Goal: Task Accomplishment & Management: Complete application form

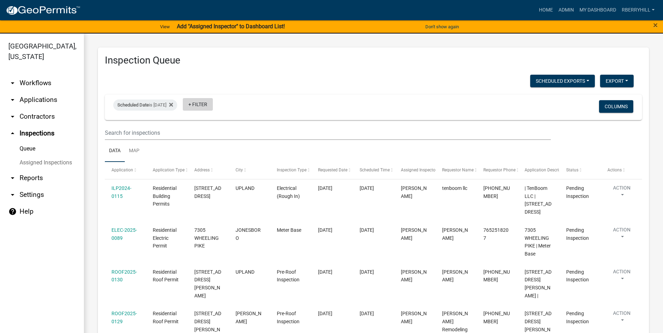
click at [212, 104] on link "+ Filter" at bounding box center [198, 104] width 30 height 13
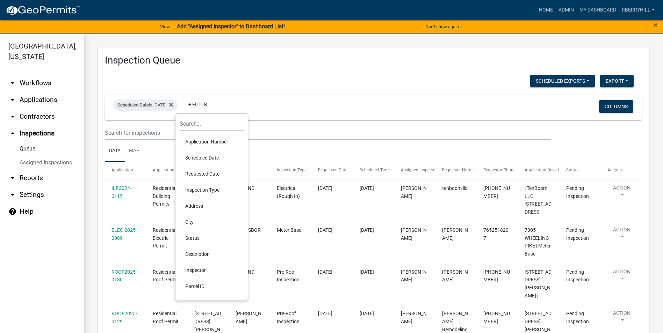
click at [209, 155] on li "Scheduled Date" at bounding box center [212, 158] width 64 height 16
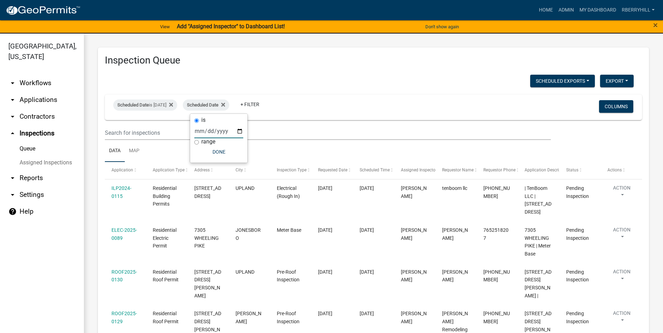
click at [240, 132] on input "date" at bounding box center [218, 131] width 49 height 14
type input "2025-08-12"
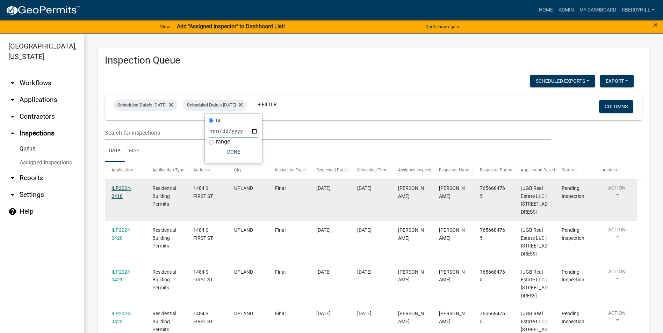
click at [123, 187] on link "ILP2024-0418" at bounding box center [121, 193] width 20 height 14
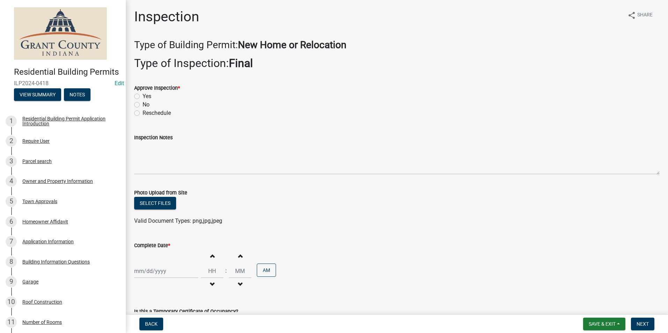
click at [143, 96] on label "Yes" at bounding box center [147, 96] width 9 height 8
click at [143, 96] on input "Yes" at bounding box center [145, 94] width 5 height 5
radio input "true"
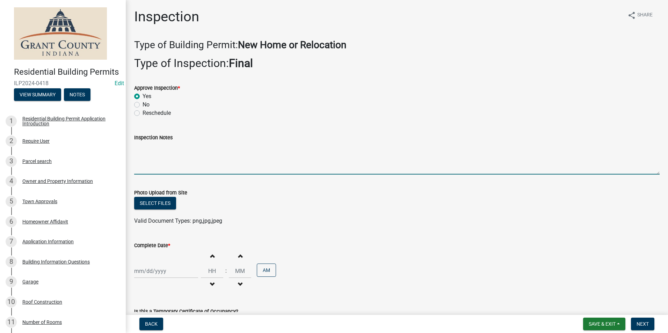
click at [137, 147] on textarea "Inspection Notes" at bounding box center [396, 158] width 525 height 33
type textarea "All requirements."
click at [153, 271] on div at bounding box center [166, 271] width 64 height 14
select select "8"
select select "2025"
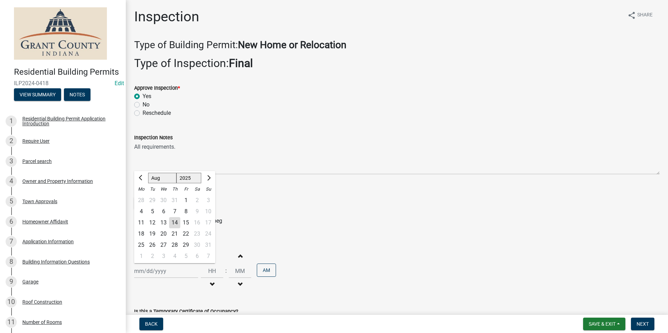
click at [151, 222] on div "12" at bounding box center [152, 222] width 11 height 11
type input "[DATE]"
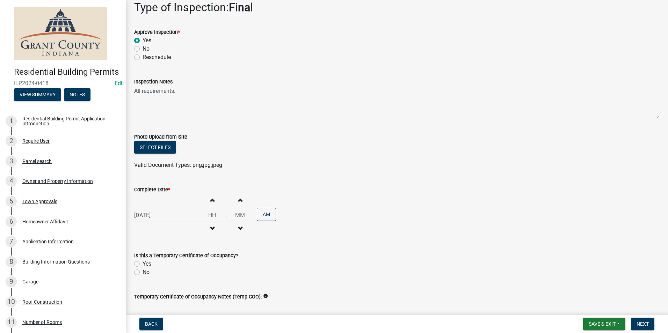
scroll to position [110, 0]
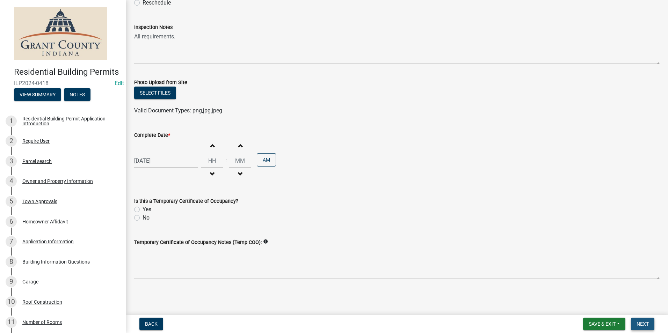
click at [644, 323] on span "Next" at bounding box center [643, 324] width 12 height 6
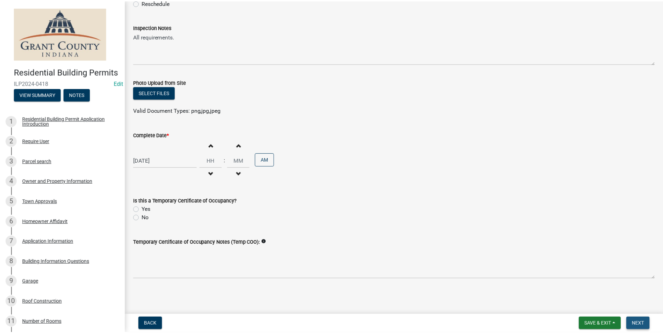
scroll to position [0, 0]
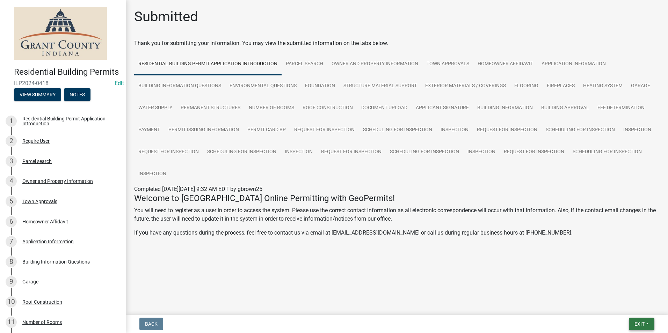
click at [643, 325] on span "Exit" at bounding box center [639, 324] width 10 height 6
click at [637, 306] on button "Save & Exit" at bounding box center [627, 306] width 56 height 17
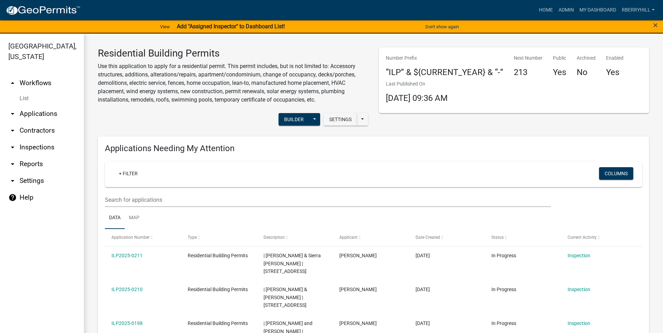
click at [50, 139] on link "arrow_drop_down Inspections" at bounding box center [42, 147] width 84 height 17
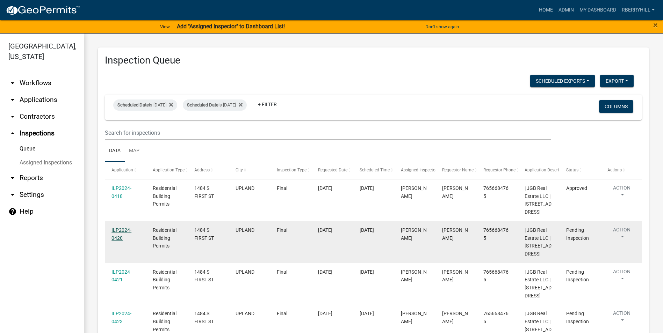
click at [124, 229] on link "ILP2024-0420" at bounding box center [121, 234] width 20 height 14
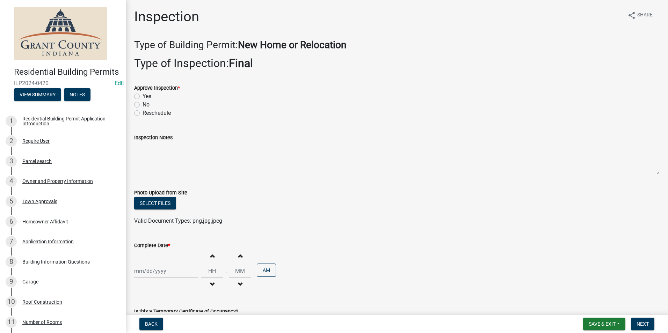
click at [143, 96] on label "Yes" at bounding box center [147, 96] width 9 height 8
click at [143, 96] on input "Yes" at bounding box center [145, 94] width 5 height 5
radio input "true"
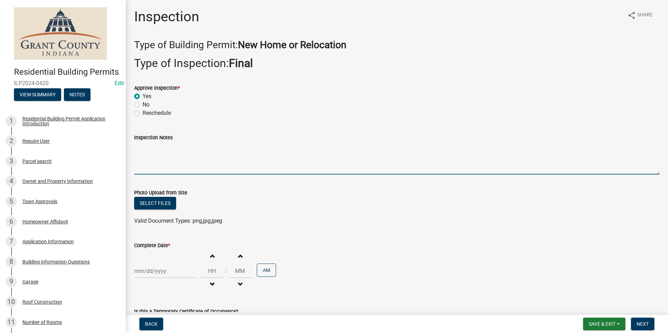
click at [141, 144] on textarea "Inspection Notes" at bounding box center [396, 158] width 525 height 33
type textarea "All requirements meet."
click at [155, 273] on div at bounding box center [166, 271] width 64 height 14
select select "8"
select select "2025"
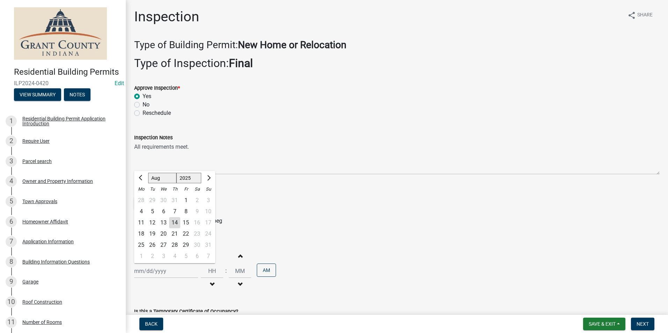
click at [152, 223] on div "12" at bounding box center [152, 222] width 11 height 11
type input "[DATE]"
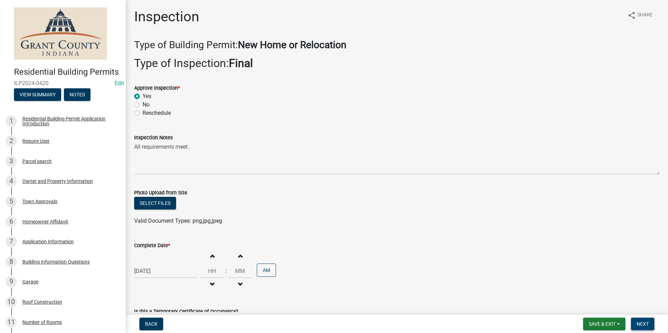
click at [641, 324] on span "Next" at bounding box center [643, 324] width 12 height 6
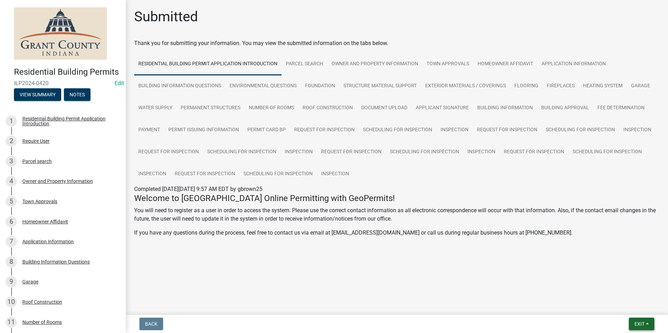
click at [643, 325] on span "Exit" at bounding box center [639, 324] width 10 height 6
click at [625, 305] on button "Save & Exit" at bounding box center [627, 306] width 56 height 17
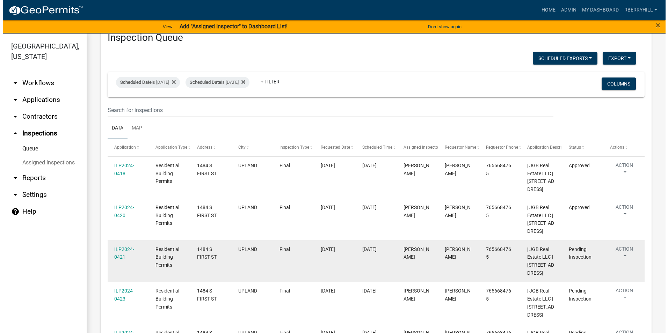
scroll to position [35, 0]
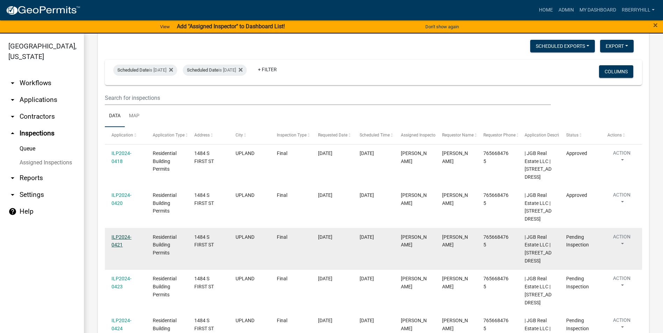
click at [123, 237] on link "ILP2024-0421" at bounding box center [121, 241] width 20 height 14
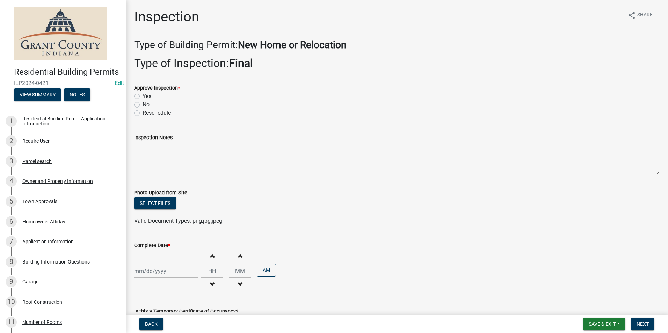
click at [143, 96] on label "Yes" at bounding box center [147, 96] width 9 height 8
click at [143, 96] on input "Yes" at bounding box center [145, 94] width 5 height 5
radio input "true"
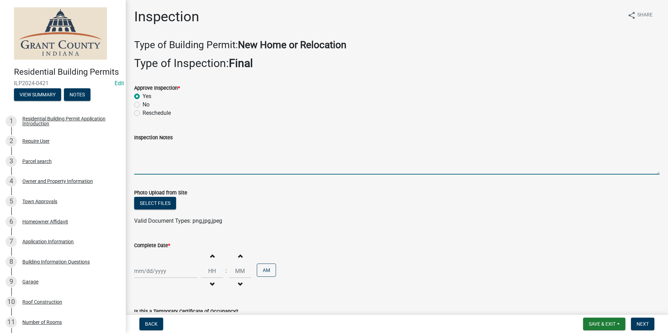
click at [139, 144] on textarea "Inspection Notes" at bounding box center [396, 158] width 525 height 33
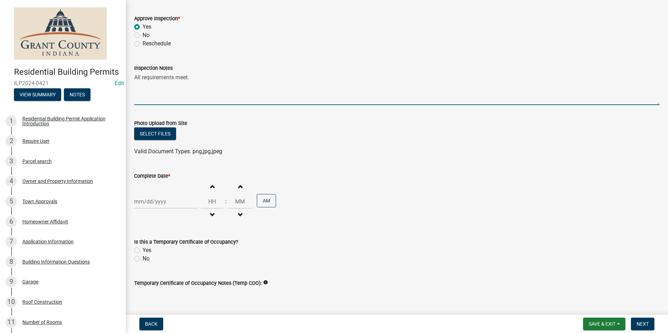
scroll to position [70, 0]
type textarea "All requirements meet."
click at [158, 202] on div at bounding box center [166, 201] width 64 height 14
select select "8"
select select "2025"
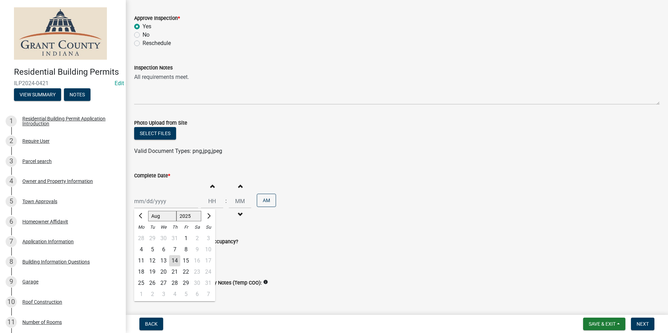
click at [151, 260] on div "12" at bounding box center [152, 260] width 11 height 11
type input "[DATE]"
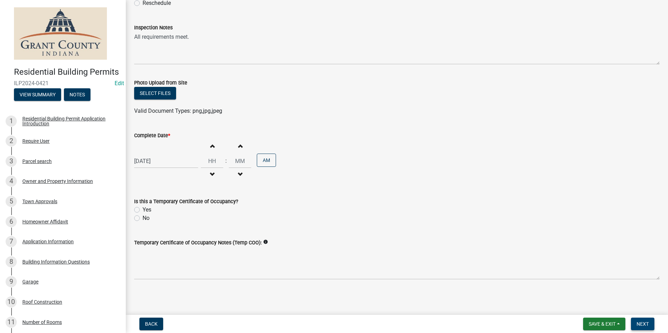
scroll to position [110, 0]
click at [643, 327] on span "Next" at bounding box center [643, 324] width 12 height 6
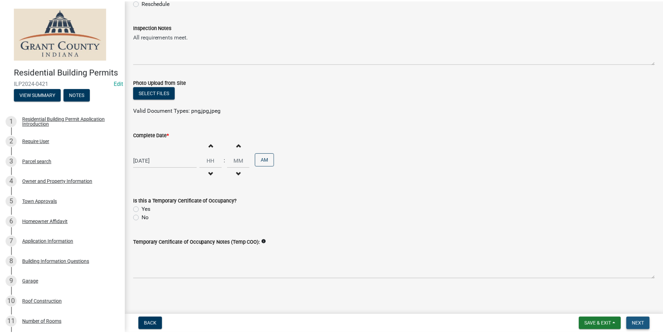
scroll to position [0, 0]
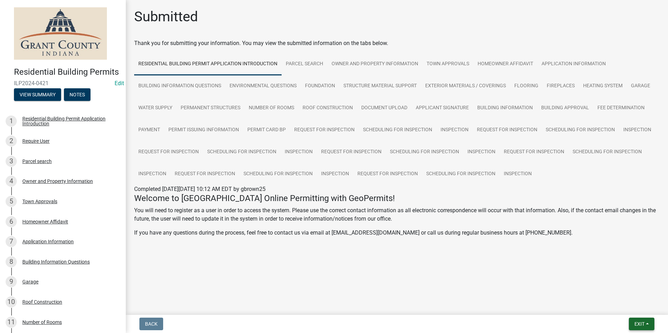
click at [643, 326] on span "Exit" at bounding box center [639, 324] width 10 height 6
click at [647, 307] on button "Save & Exit" at bounding box center [627, 306] width 56 height 17
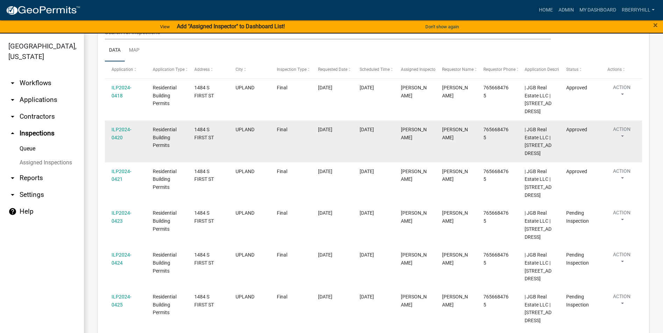
scroll to position [105, 0]
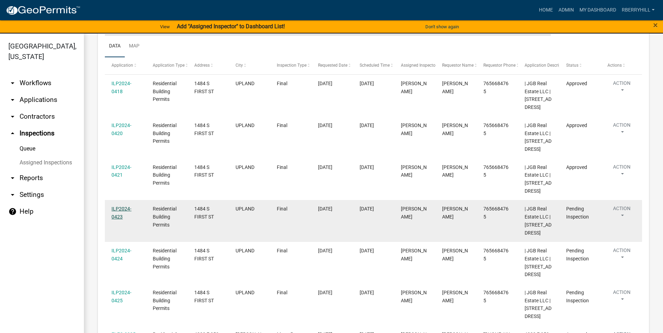
click at [119, 208] on link "ILP2024-0423" at bounding box center [121, 213] width 20 height 14
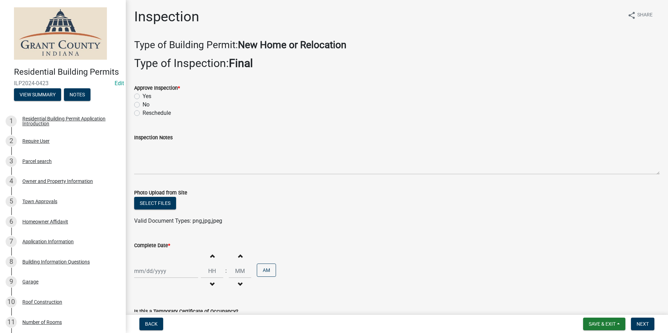
click at [143, 97] on label "Yes" at bounding box center [147, 96] width 9 height 8
click at [143, 97] on input "Yes" at bounding box center [145, 94] width 5 height 5
radio input "true"
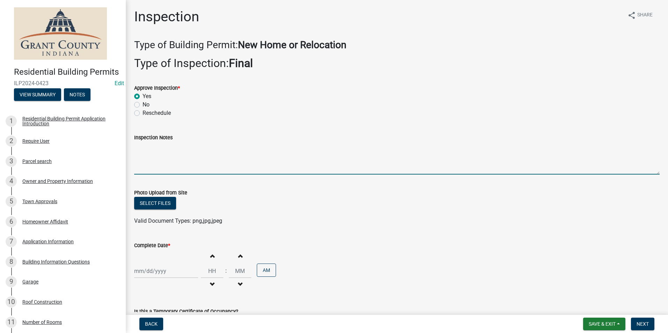
click at [139, 153] on textarea "Inspection Notes" at bounding box center [396, 158] width 525 height 33
type textarea "All requirements meet."
select select "8"
select select "2025"
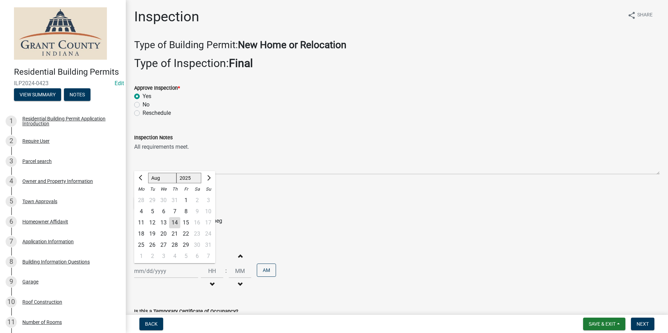
drag, startPoint x: 152, startPoint y: 272, endPoint x: 155, endPoint y: 268, distance: 5.0
click at [152, 271] on div "Jan Feb Mar Apr May Jun Jul Aug Sep Oct Nov Dec 1525 1526 1527 1528 1529 1530 1…" at bounding box center [166, 271] width 64 height 14
click at [152, 222] on div "12" at bounding box center [152, 222] width 11 height 11
type input "[DATE]"
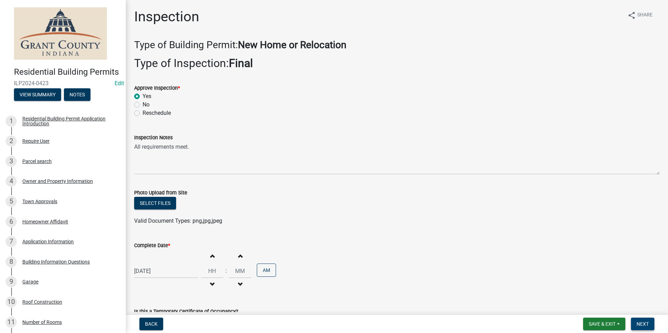
click at [638, 322] on span "Next" at bounding box center [643, 324] width 12 height 6
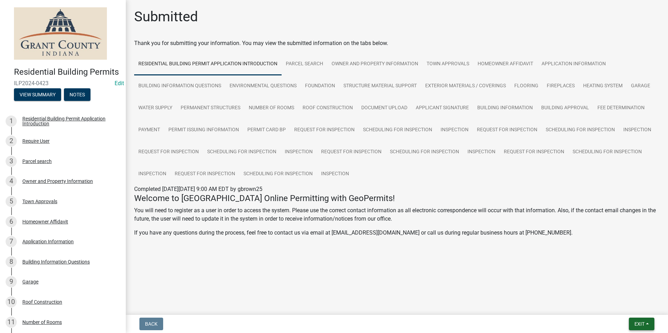
click at [640, 322] on span "Exit" at bounding box center [639, 324] width 10 height 6
click at [639, 306] on button "Save & Exit" at bounding box center [627, 306] width 56 height 17
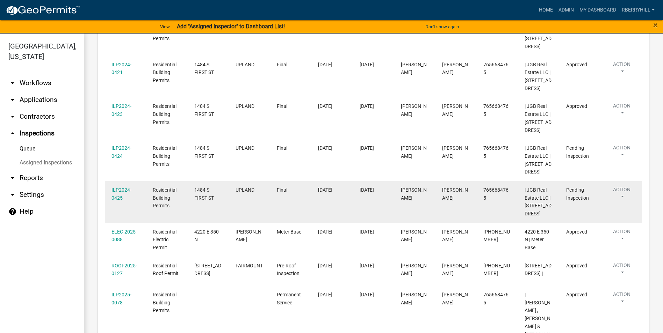
scroll to position [210, 0]
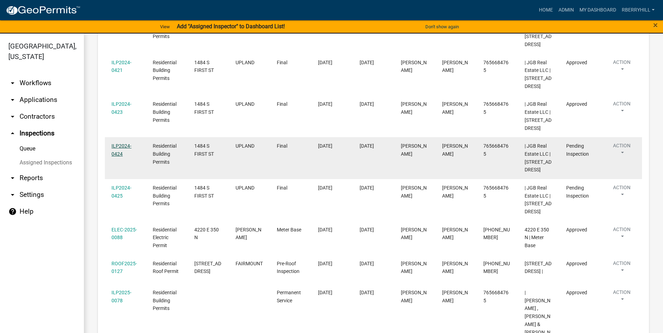
click at [122, 146] on link "ILP2024-0424" at bounding box center [121, 150] width 20 height 14
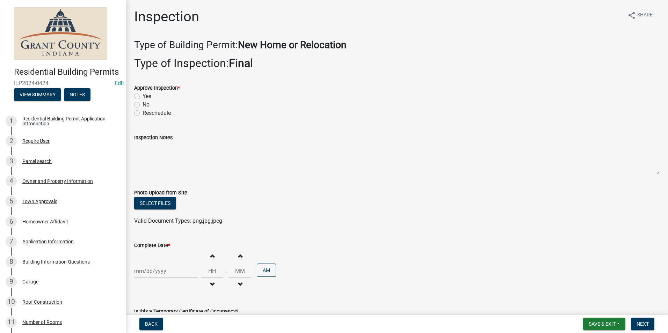
click at [143, 95] on label "Yes" at bounding box center [147, 96] width 9 height 8
click at [143, 95] on input "Yes" at bounding box center [145, 94] width 5 height 5
radio input "true"
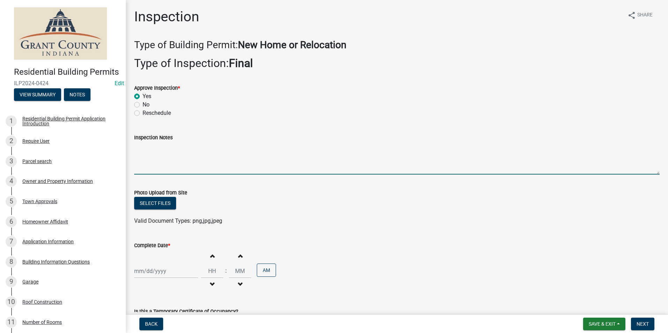
click at [146, 154] on textarea "Inspection Notes" at bounding box center [396, 158] width 525 height 33
type textarea "All requirements meet."
click at [161, 271] on div at bounding box center [166, 271] width 64 height 14
select select "8"
select select "2025"
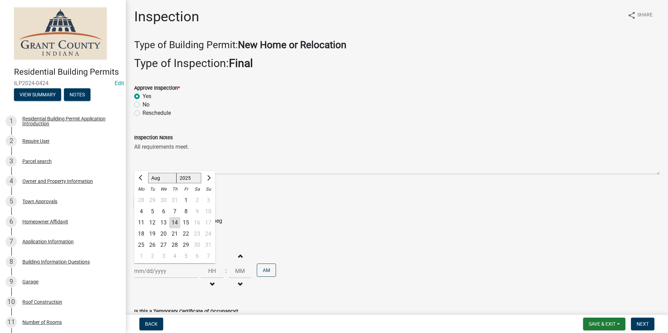
click at [154, 223] on div "12" at bounding box center [152, 222] width 11 height 11
type input "[DATE]"
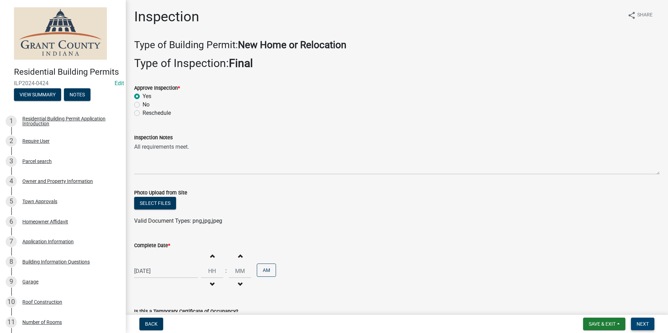
click at [643, 325] on span "Next" at bounding box center [643, 324] width 12 height 6
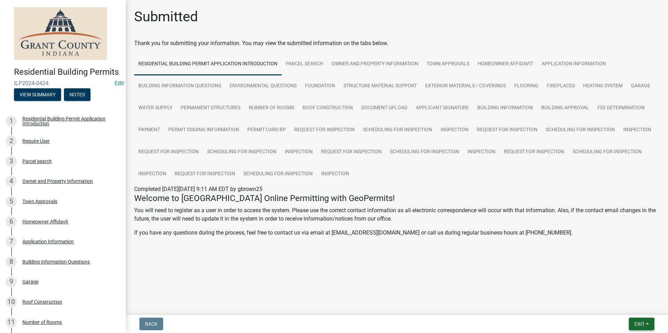
click at [643, 324] on span "Exit" at bounding box center [639, 324] width 10 height 6
click at [631, 308] on button "Save & Exit" at bounding box center [627, 306] width 56 height 17
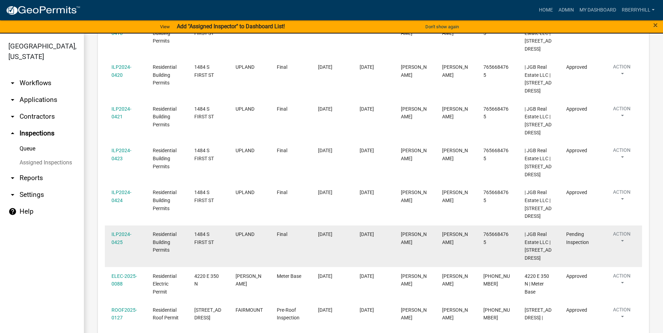
scroll to position [175, 0]
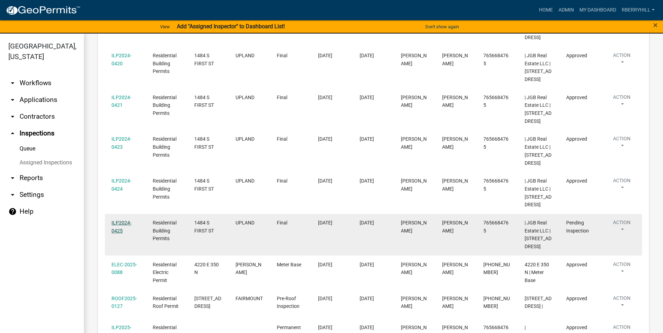
click at [126, 225] on link "ILP2024-0425" at bounding box center [121, 227] width 20 height 14
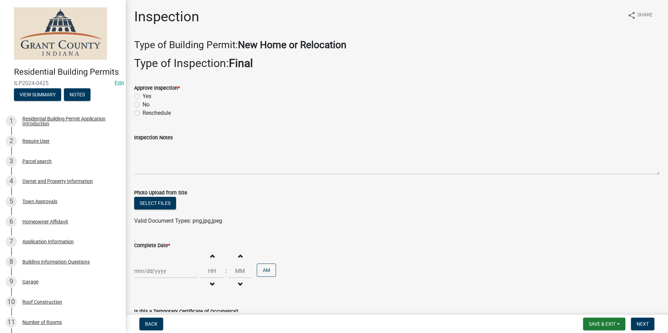
click at [143, 97] on label "Yes" at bounding box center [147, 96] width 9 height 8
click at [143, 97] on input "Yes" at bounding box center [145, 94] width 5 height 5
radio input "true"
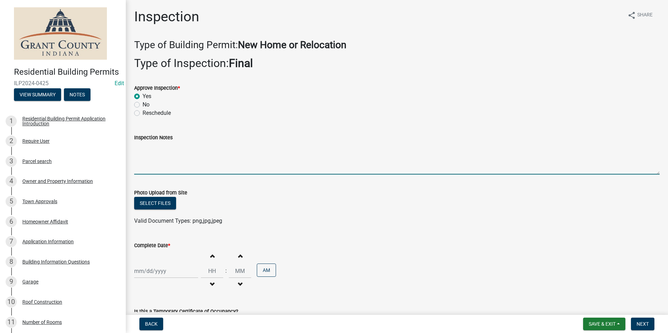
click at [143, 155] on textarea "Inspection Notes" at bounding box center [396, 158] width 525 height 33
type textarea "All requirements met."
click at [155, 272] on div at bounding box center [166, 271] width 64 height 14
select select "8"
select select "2025"
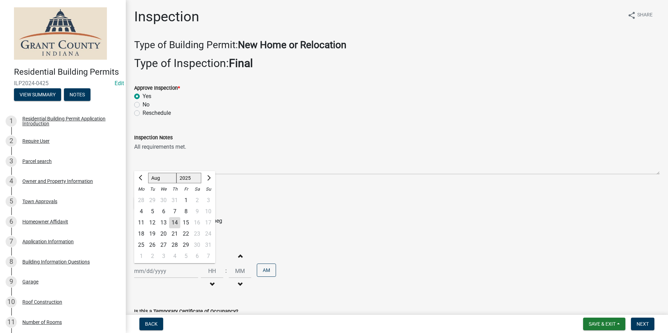
click at [152, 224] on div "12" at bounding box center [152, 222] width 11 height 11
type input "[DATE]"
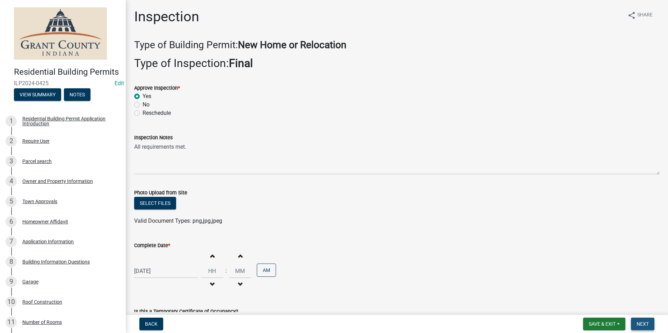
click at [644, 324] on span "Next" at bounding box center [643, 324] width 12 height 6
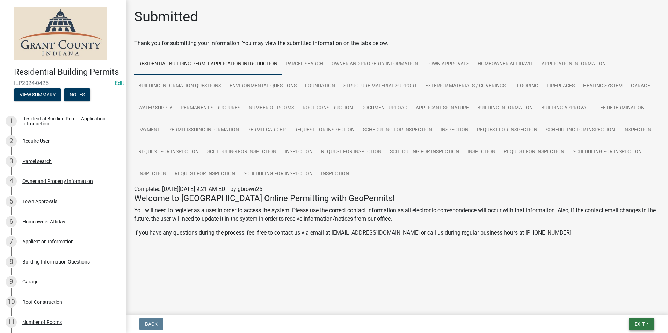
drag, startPoint x: 639, startPoint y: 322, endPoint x: 634, endPoint y: 319, distance: 5.5
click at [639, 322] on span "Exit" at bounding box center [639, 324] width 10 height 6
click at [628, 309] on button "Save & Exit" at bounding box center [627, 306] width 56 height 17
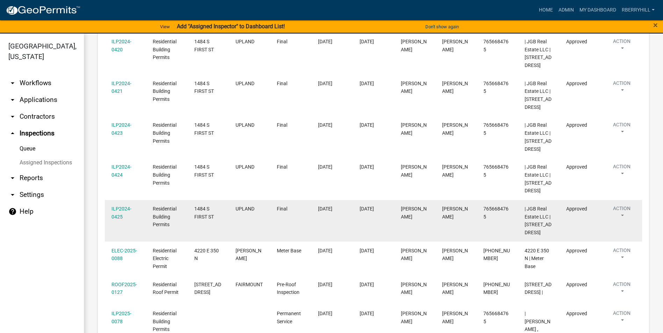
scroll to position [188, 0]
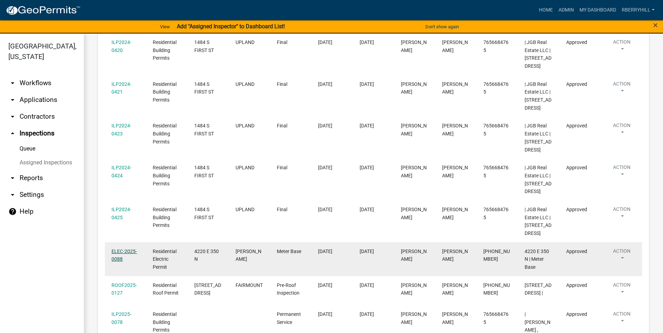
click at [128, 252] on link "ELEC-2025-0088" at bounding box center [124, 256] width 26 height 14
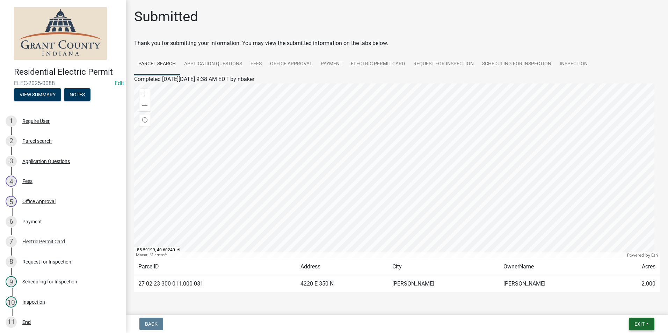
click at [640, 319] on button "Exit" at bounding box center [642, 324] width 26 height 13
click at [638, 305] on button "Save & Exit" at bounding box center [627, 306] width 56 height 17
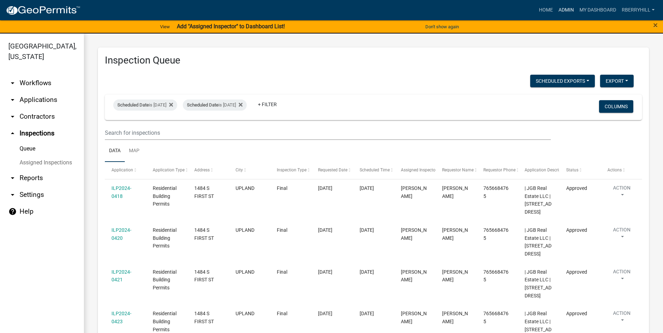
click at [565, 9] on link "Admin" at bounding box center [566, 9] width 21 height 13
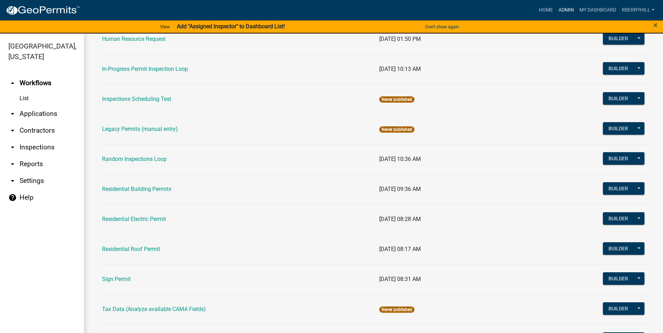
scroll to position [593, 0]
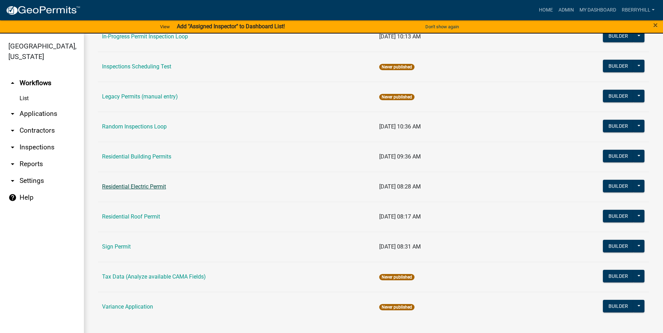
click at [134, 188] on link "Residential Electric Permit" at bounding box center [134, 186] width 64 height 7
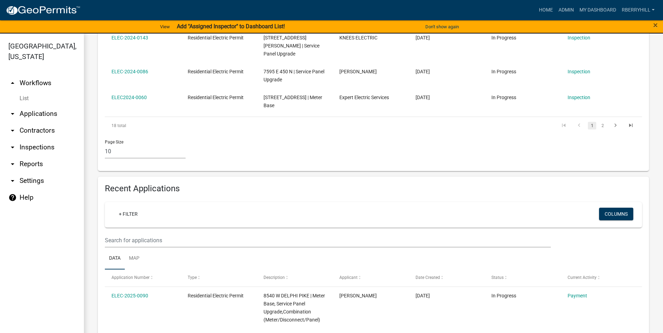
scroll to position [524, 0]
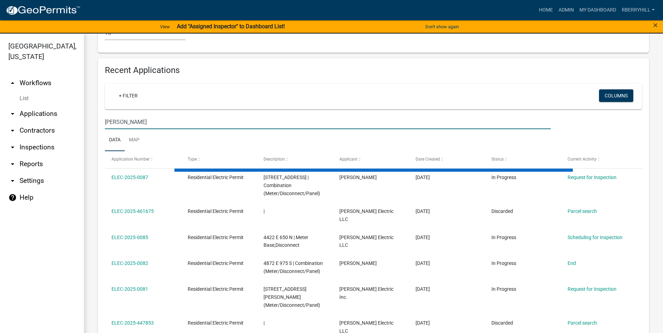
scroll to position [402, 0]
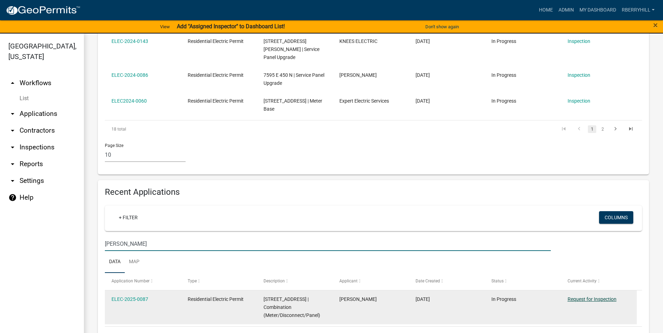
type input "Hoskins"
click at [601, 297] on link "Request for Inspection" at bounding box center [591, 300] width 49 height 6
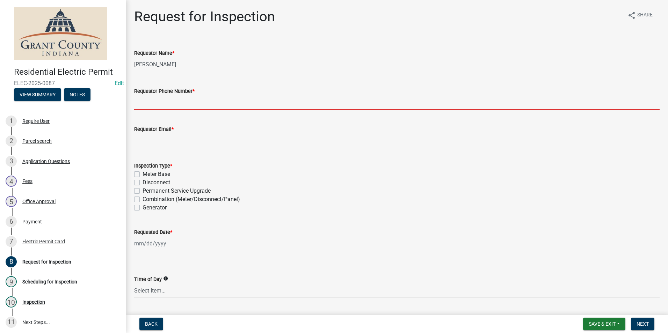
click at [160, 105] on input "Requestor Phone Number *" at bounding box center [396, 102] width 525 height 14
type input "7656684765"
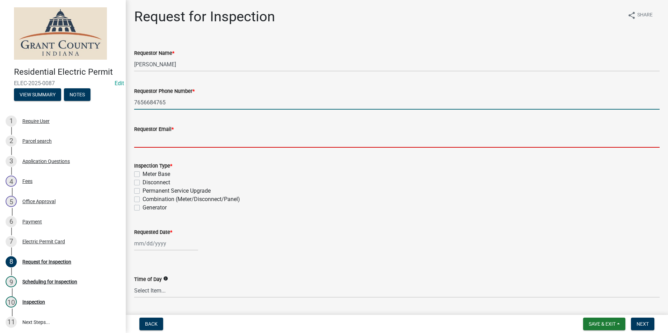
type input "[EMAIL_ADDRESS][DOMAIN_NAME]"
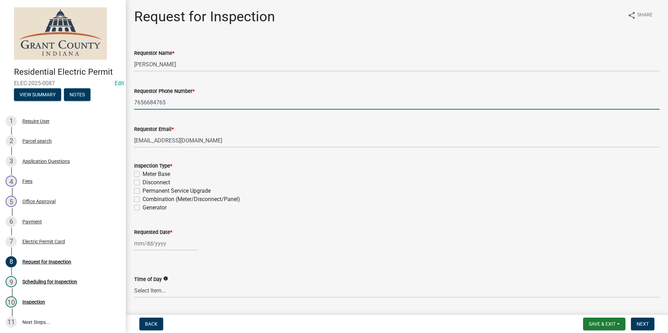
select select "8"
select select "2025"
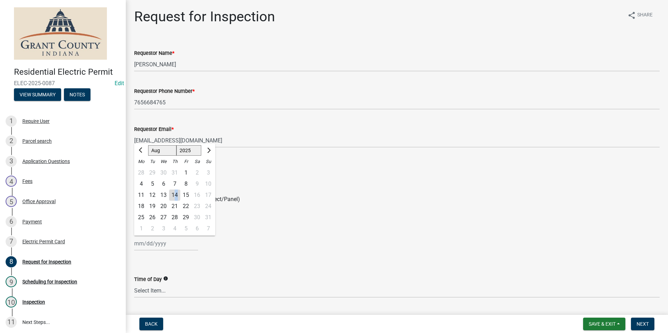
click at [176, 195] on div "14" at bounding box center [174, 195] width 11 height 11
type input "[DATE]"
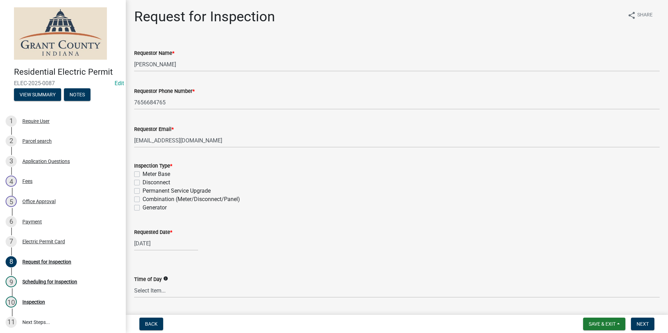
click at [155, 132] on label "Requestor Email *" at bounding box center [153, 129] width 39 height 5
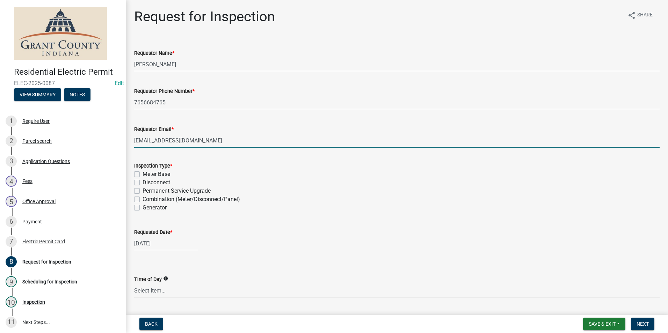
click at [155, 133] on input "[EMAIL_ADDRESS][DOMAIN_NAME]" at bounding box center [396, 140] width 525 height 14
click at [143, 192] on label "Permanent Service Upgrade" at bounding box center [177, 191] width 68 height 8
click at [143, 191] on input "Permanent Service Upgrade" at bounding box center [145, 189] width 5 height 5
checkbox input "true"
checkbox input "false"
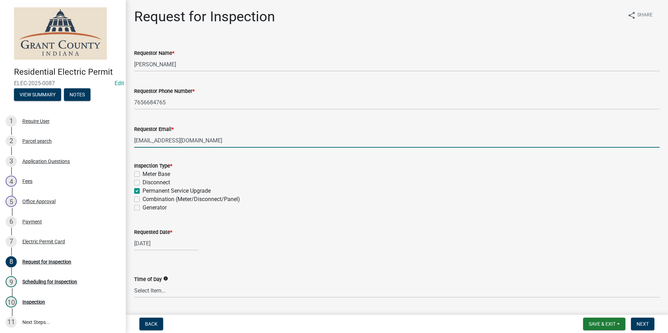
checkbox input "false"
checkbox input "true"
checkbox input "false"
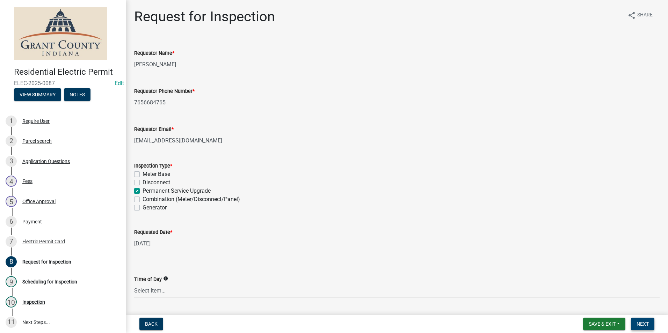
click at [642, 323] on span "Next" at bounding box center [643, 324] width 12 height 6
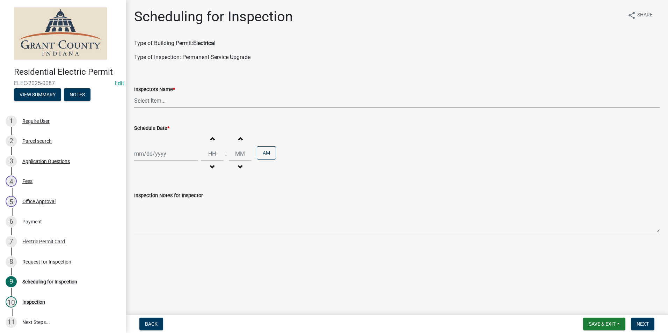
click at [159, 102] on select "Select Item... rberryhill ([PERSON_NAME]) [PERSON_NAME] ([PERSON_NAME]) BBenefi…" at bounding box center [396, 101] width 525 height 14
select select "d7f9a44a-d2ea-4d3c-83b3-1aa71c950bd5"
click at [134, 94] on select "Select Item... rberryhill ([PERSON_NAME]) [PERSON_NAME] ([PERSON_NAME]) BBenefi…" at bounding box center [396, 101] width 525 height 14
click at [153, 155] on div at bounding box center [166, 154] width 64 height 14
select select "8"
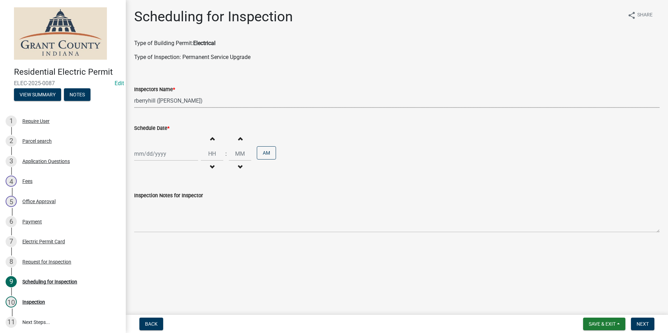
select select "2025"
click at [175, 213] on div "14" at bounding box center [174, 213] width 11 height 11
type input "[DATE]"
click at [641, 325] on span "Next" at bounding box center [643, 324] width 12 height 6
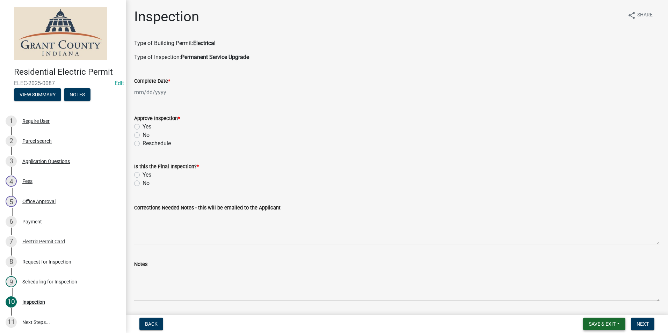
click at [604, 322] on span "Save & Exit" at bounding box center [602, 324] width 27 height 6
click at [600, 310] on button "Save & Exit" at bounding box center [598, 306] width 56 height 17
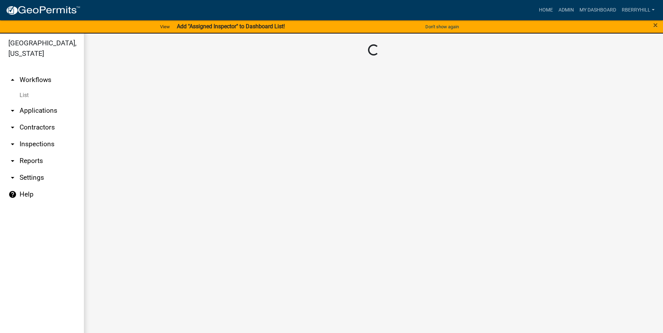
scroll to position [8, 0]
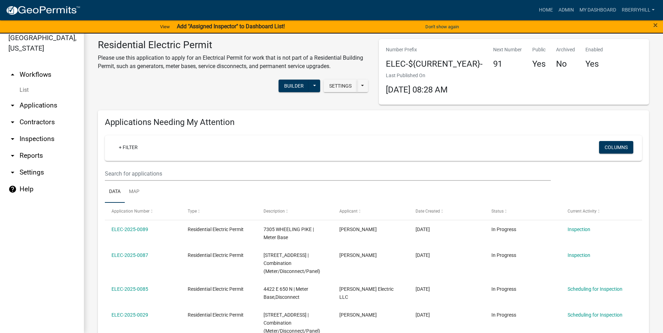
click at [41, 131] on link "arrow_drop_down Inspections" at bounding box center [42, 139] width 84 height 17
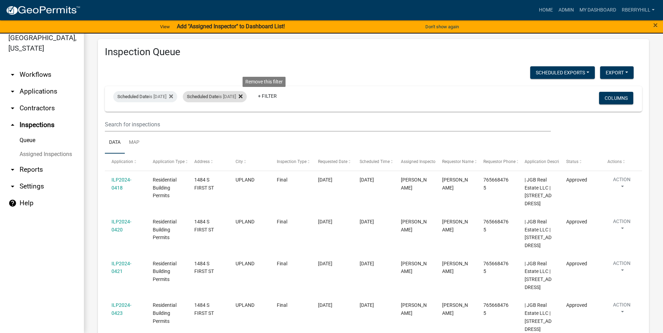
click at [242, 95] on icon at bounding box center [241, 97] width 4 height 6
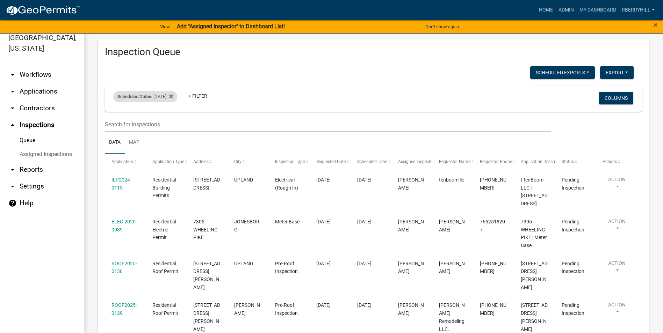
click at [168, 97] on div "Scheduled Date is [DATE]" at bounding box center [145, 96] width 64 height 11
click at [172, 123] on input "[DATE]" at bounding box center [151, 123] width 49 height 14
type input "[DATE]"
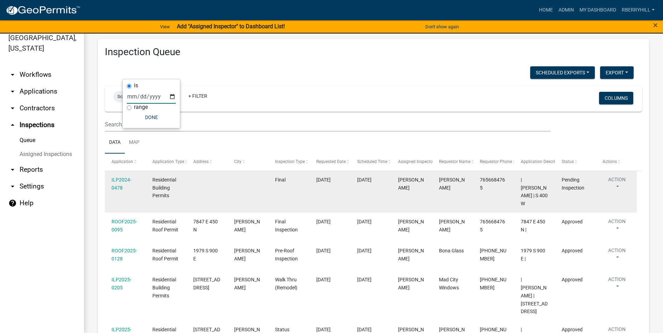
scroll to position [70, 0]
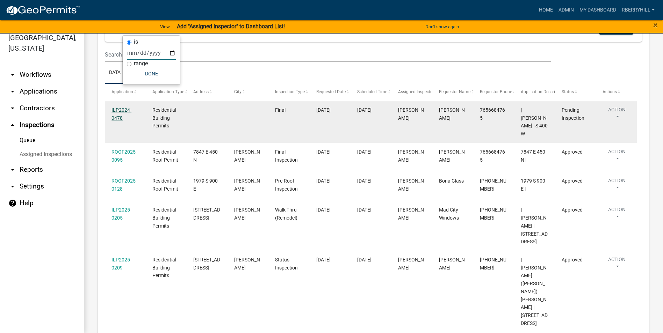
click at [124, 110] on link "ILP2024-0478" at bounding box center [121, 114] width 20 height 14
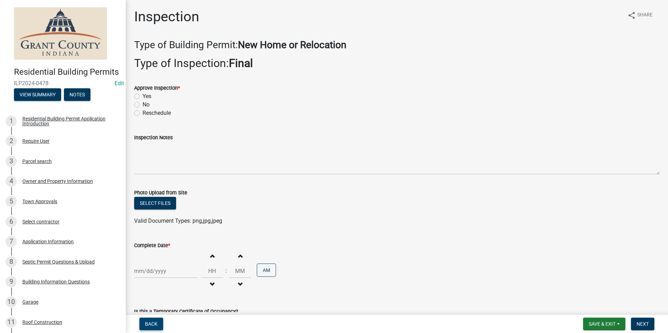
click at [153, 322] on span "Back" at bounding box center [151, 324] width 13 height 6
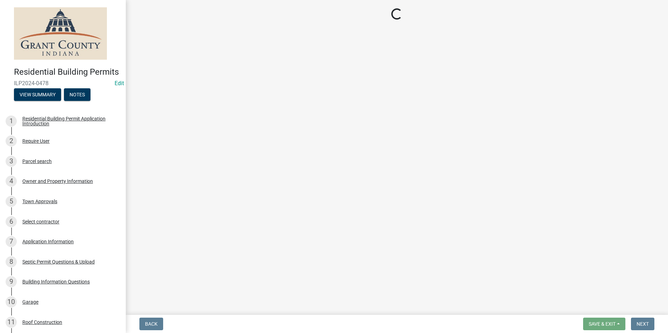
select select "d7f9a44a-d2ea-4d3c-83b3-1aa71c950bd5"
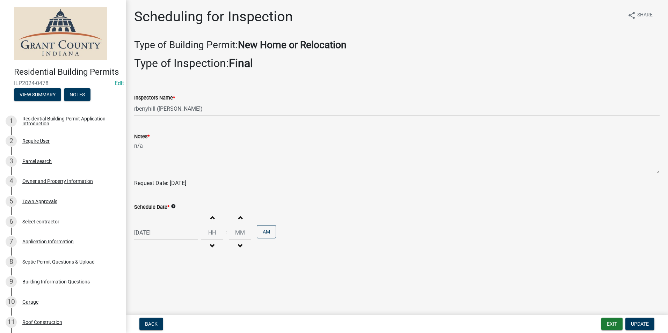
click at [153, 233] on div "[DATE]" at bounding box center [166, 233] width 64 height 14
select select "8"
select select "2025"
click at [177, 184] on div "14" at bounding box center [174, 184] width 11 height 11
type input "[DATE]"
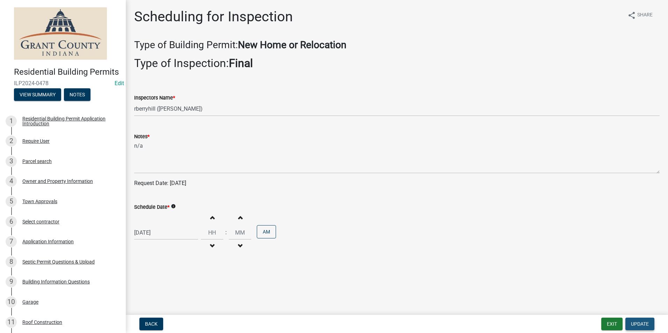
click at [644, 325] on span "Update" at bounding box center [640, 324] width 18 height 6
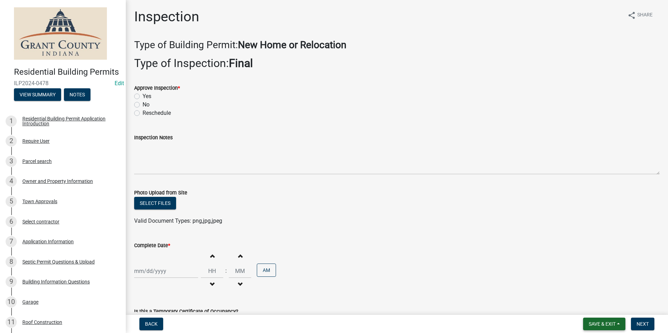
click at [596, 325] on span "Save & Exit" at bounding box center [602, 324] width 27 height 6
click at [595, 303] on button "Save & Exit" at bounding box center [598, 306] width 56 height 17
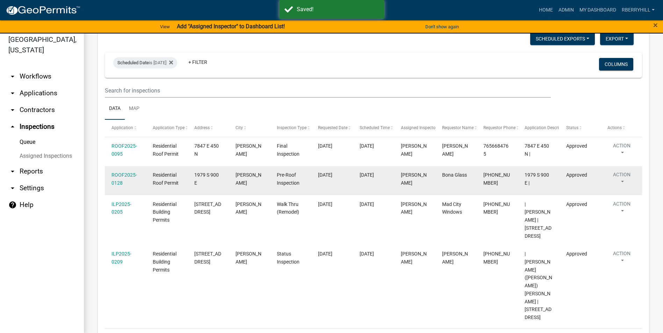
scroll to position [8, 0]
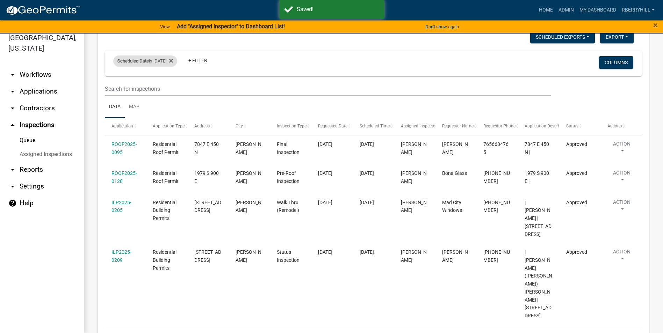
click at [169, 62] on div "Scheduled Date is [DATE]" at bounding box center [145, 61] width 64 height 11
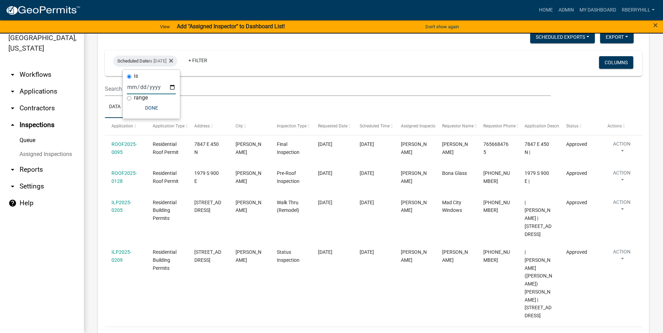
click at [173, 86] on input "[DATE]" at bounding box center [151, 87] width 49 height 14
type input "[DATE]"
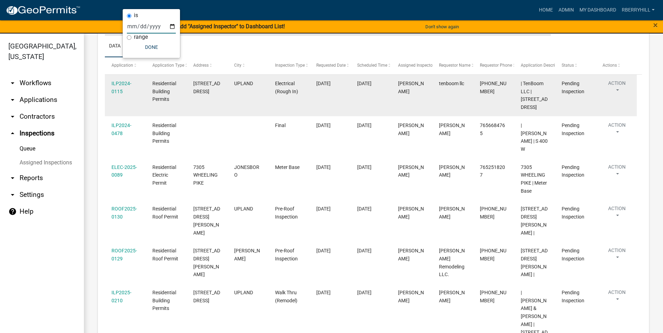
scroll to position [35, 0]
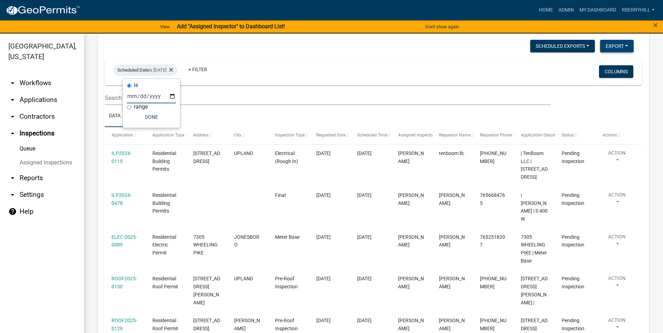
click at [611, 45] on button "Export" at bounding box center [617, 46] width 34 height 13
click at [595, 63] on button "Excel Format (.xlsx)" at bounding box center [600, 64] width 65 height 17
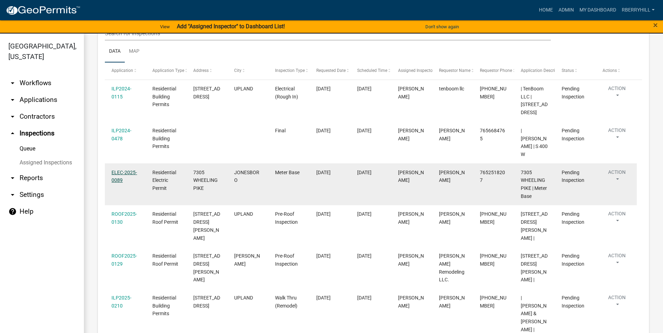
scroll to position [105, 0]
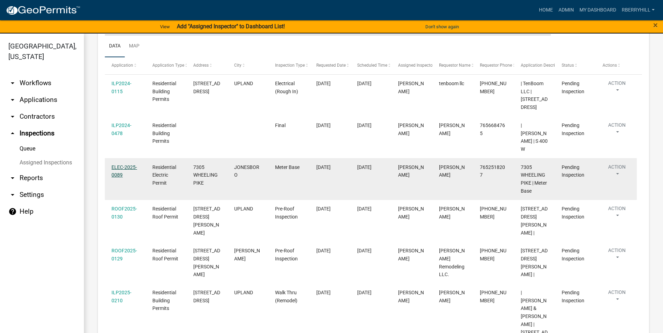
click at [121, 165] on link "ELEC-2025-0089" at bounding box center [124, 172] width 26 height 14
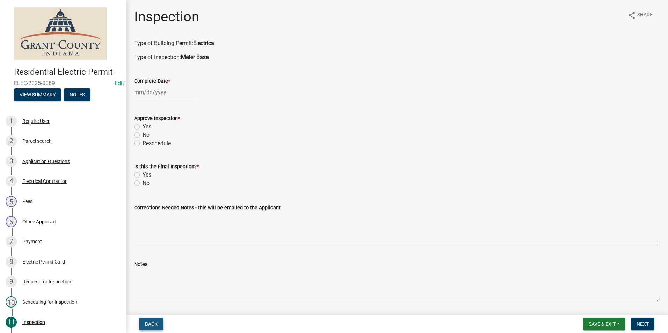
click at [151, 324] on span "Back" at bounding box center [151, 324] width 13 height 6
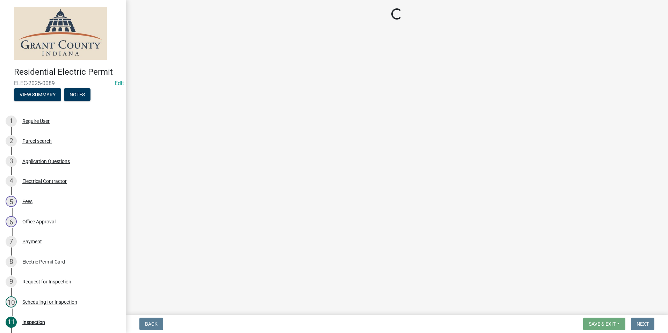
select select "d7f9a44a-d2ea-4d3c-83b3-1aa71c950bd5"
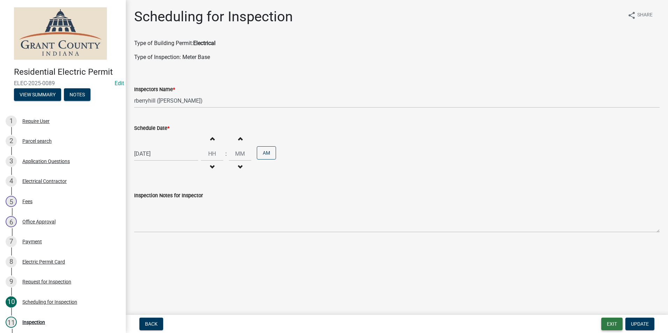
click at [611, 323] on button "Exit" at bounding box center [611, 324] width 21 height 13
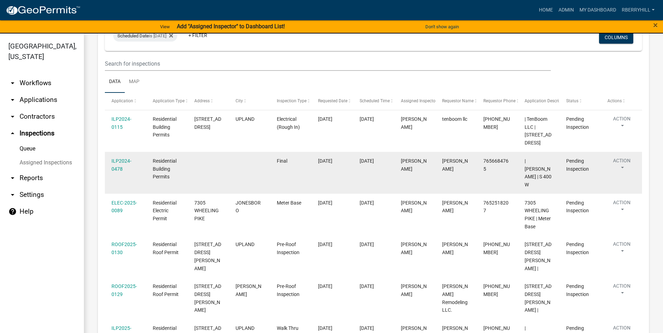
scroll to position [70, 0]
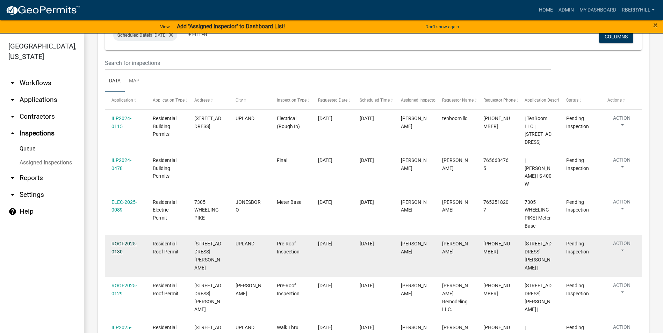
click at [123, 241] on link "ROOF2025-0130" at bounding box center [124, 248] width 26 height 14
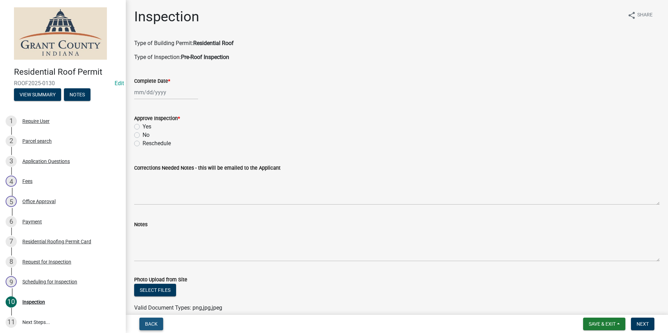
click at [151, 322] on span "Back" at bounding box center [151, 324] width 13 height 6
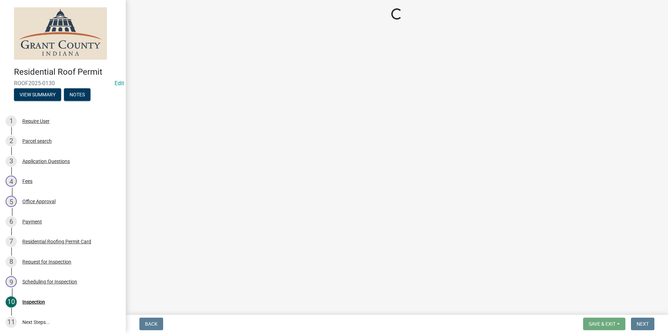
select select "d7f9a44a-d2ea-4d3c-83b3-1aa71c950bd5"
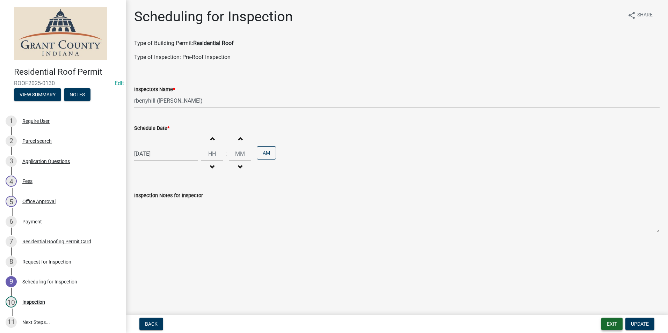
click at [614, 324] on button "Exit" at bounding box center [611, 324] width 21 height 13
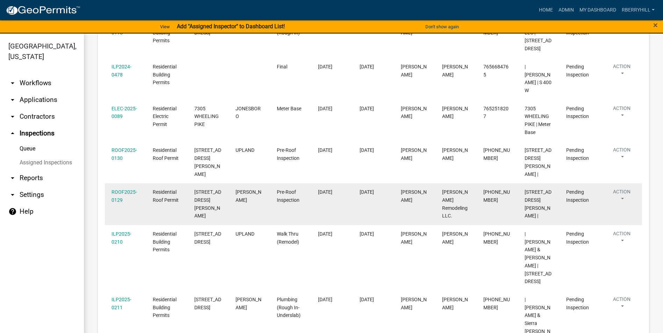
scroll to position [175, 0]
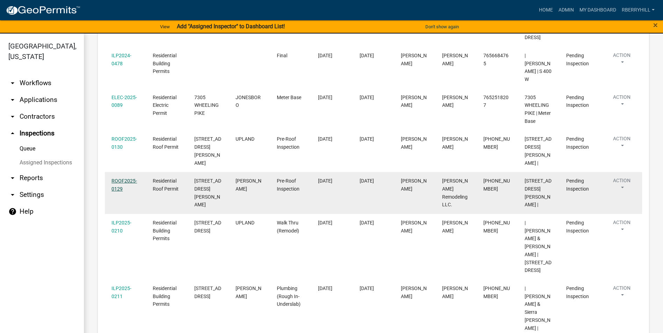
click at [120, 178] on link "ROOF2025-0129" at bounding box center [124, 185] width 26 height 14
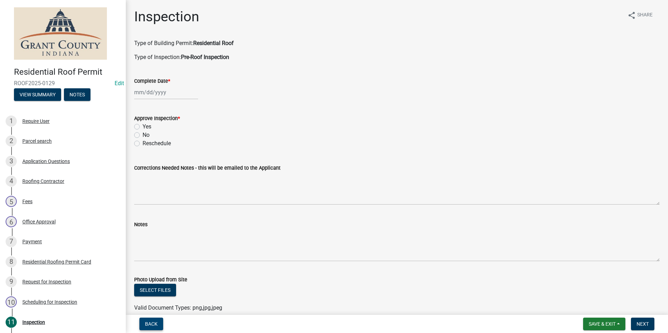
click at [148, 325] on span "Back" at bounding box center [151, 324] width 13 height 6
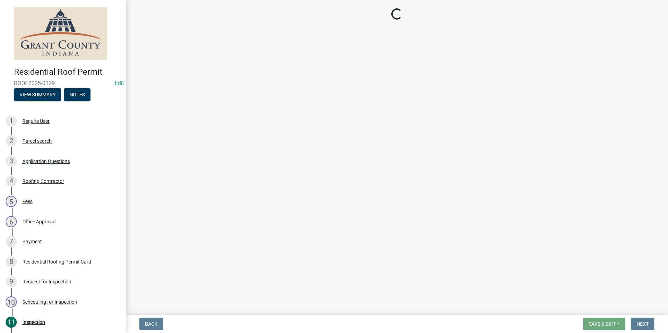
select select "d7f9a44a-d2ea-4d3c-83b3-1aa71c950bd5"
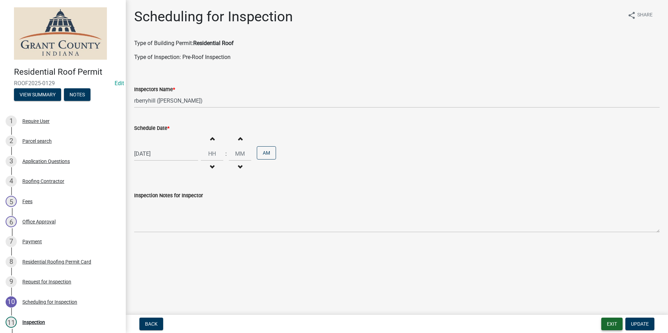
click at [609, 323] on button "Exit" at bounding box center [611, 324] width 21 height 13
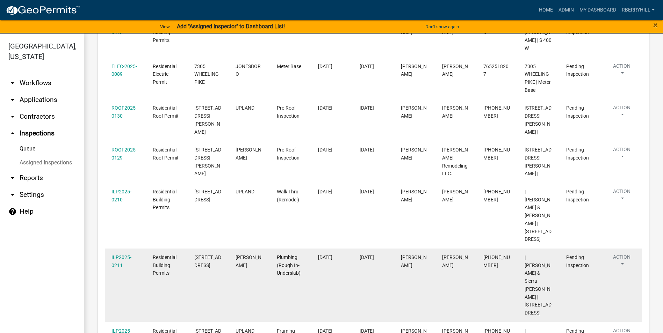
scroll to position [210, 0]
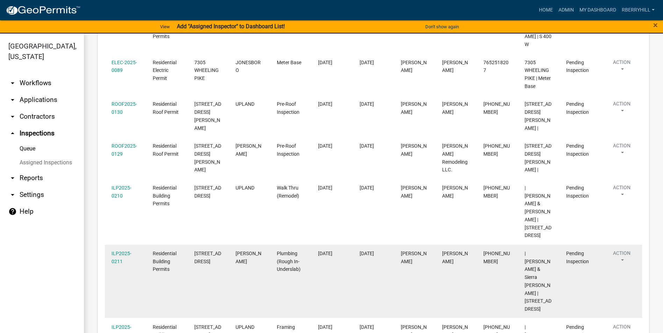
click at [115, 250] on div "ILP2025-0211" at bounding box center [125, 258] width 28 height 16
click at [122, 251] on link "ILP2025-0211" at bounding box center [121, 258] width 20 height 14
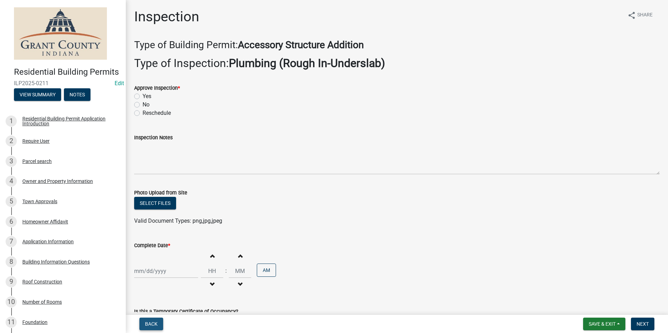
click at [153, 324] on span "Back" at bounding box center [151, 324] width 13 height 6
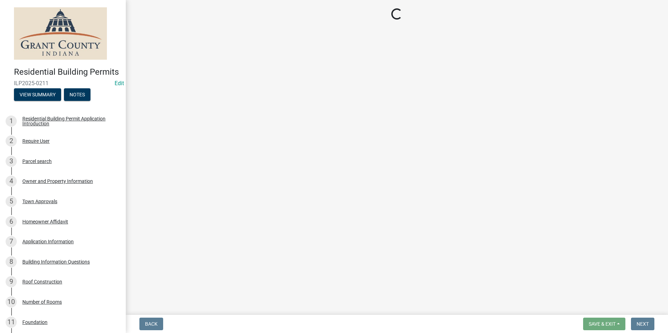
select select "d7f9a44a-d2ea-4d3c-83b3-1aa71c950bd5"
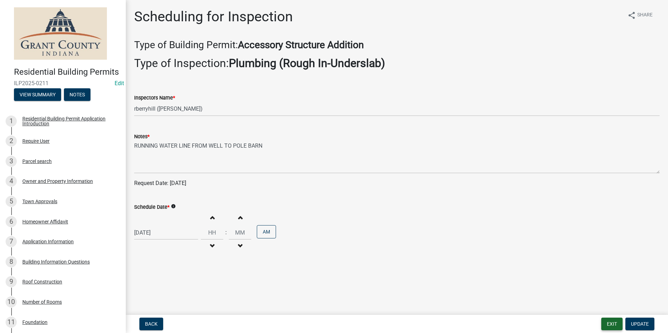
click at [614, 325] on button "Exit" at bounding box center [611, 324] width 21 height 13
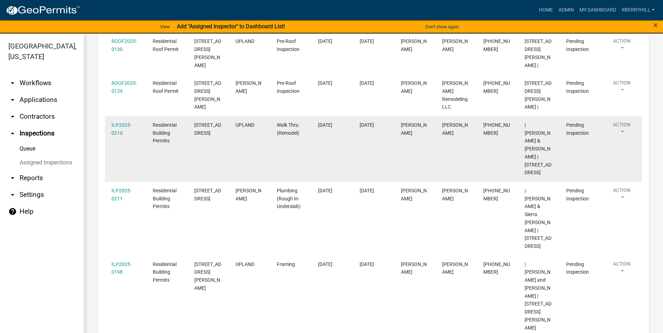
scroll to position [314, 0]
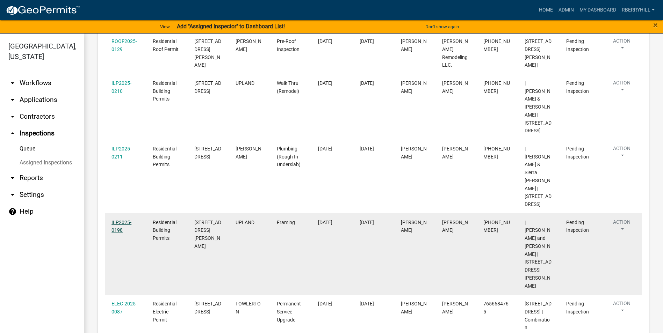
click at [121, 220] on link "ILP2025-0198" at bounding box center [121, 227] width 20 height 14
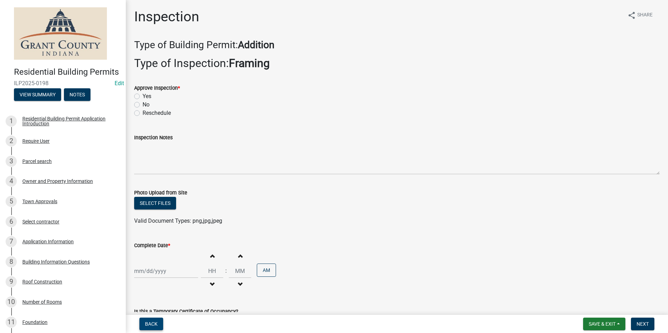
click at [156, 322] on span "Back" at bounding box center [151, 324] width 13 height 6
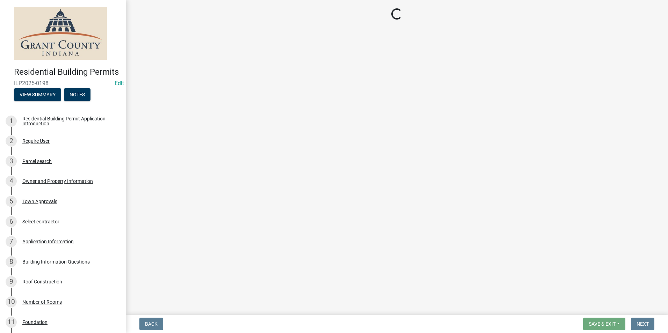
select select "d7f9a44a-d2ea-4d3c-83b3-1aa71c950bd5"
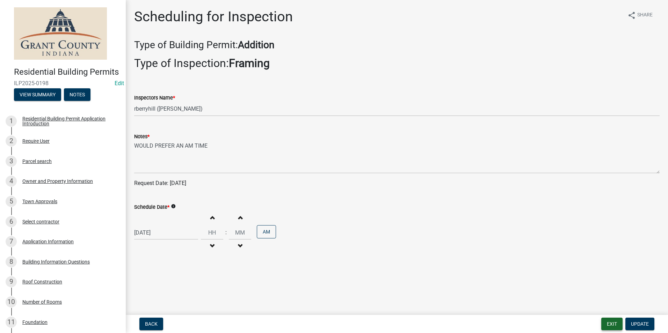
click at [612, 325] on button "Exit" at bounding box center [611, 324] width 21 height 13
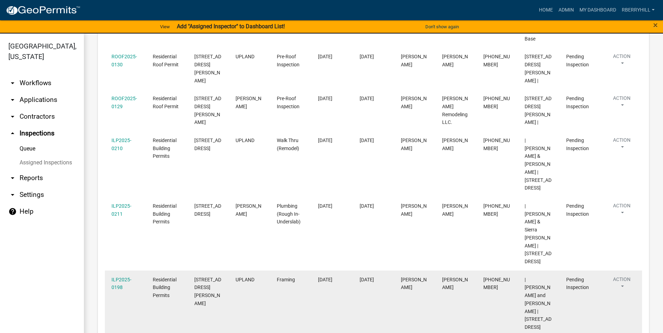
scroll to position [256, 0]
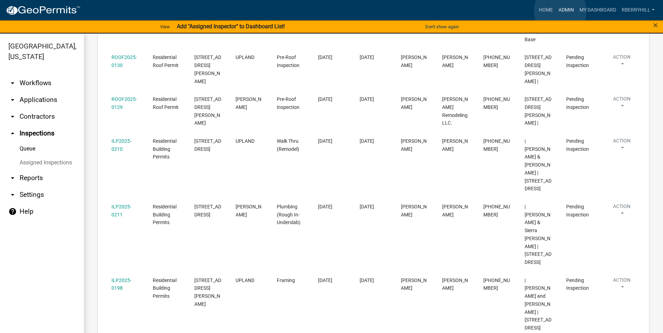
click at [560, 11] on link "Admin" at bounding box center [566, 9] width 21 height 13
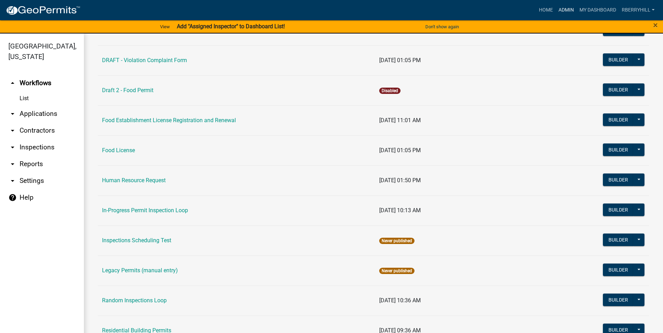
scroll to position [593, 0]
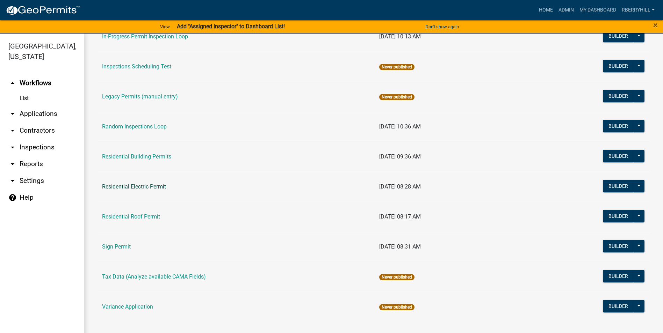
click at [133, 188] on link "Residential Electric Permit" at bounding box center [134, 186] width 64 height 7
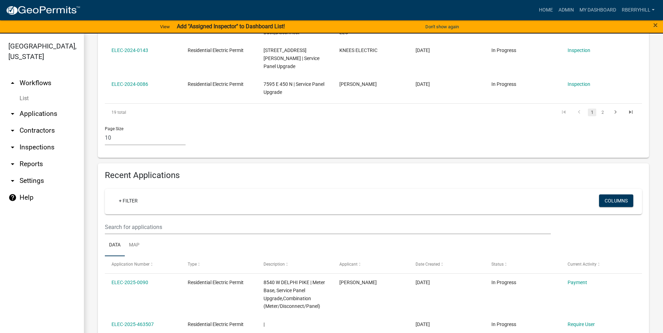
scroll to position [419, 0]
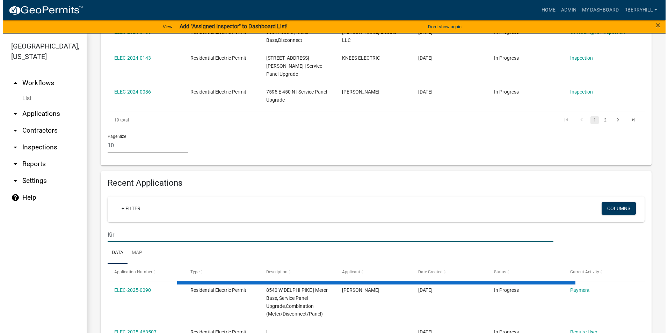
scroll to position [410, 0]
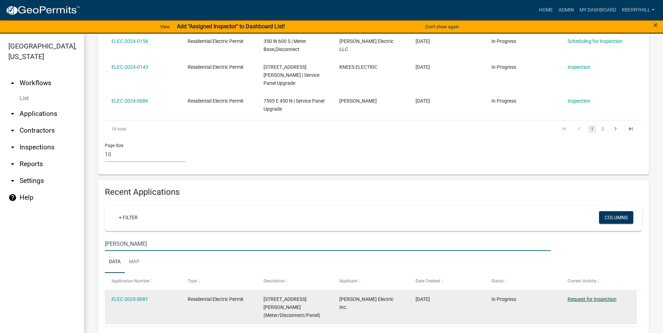
type input "[PERSON_NAME]"
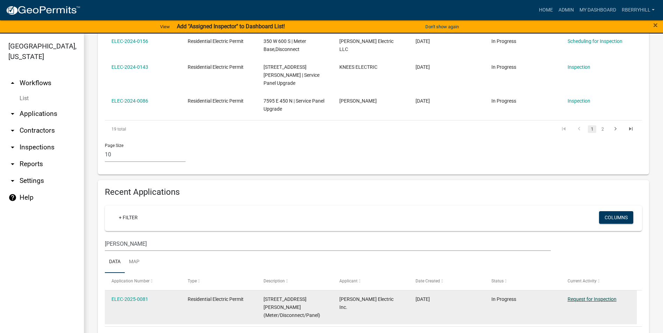
click at [589, 297] on link "Request for Inspection" at bounding box center [591, 300] width 49 height 6
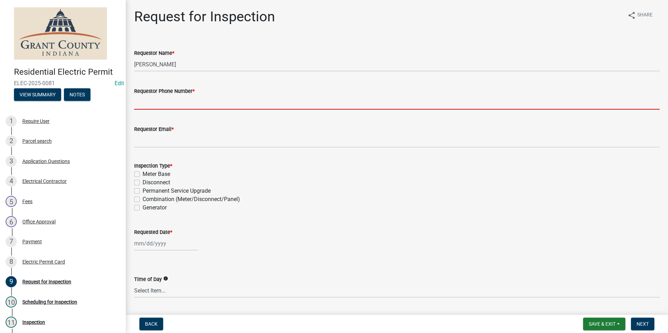
click at [160, 103] on input "Requestor Phone Number *" at bounding box center [396, 102] width 525 height 14
type input "7656684765"
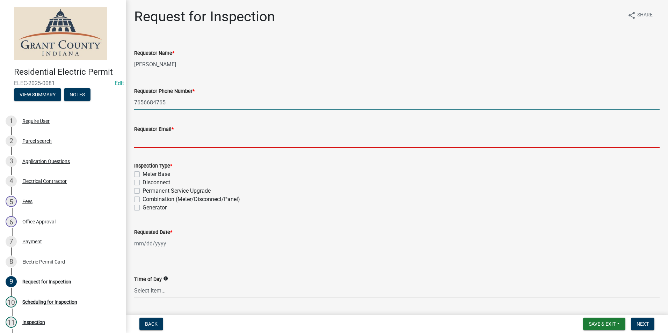
type input "[EMAIL_ADDRESS][DOMAIN_NAME]"
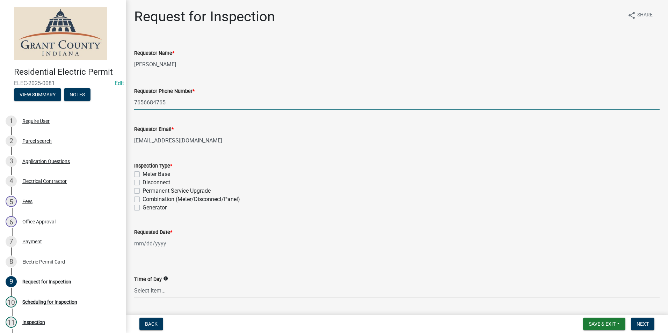
select select "8"
select select "2025"
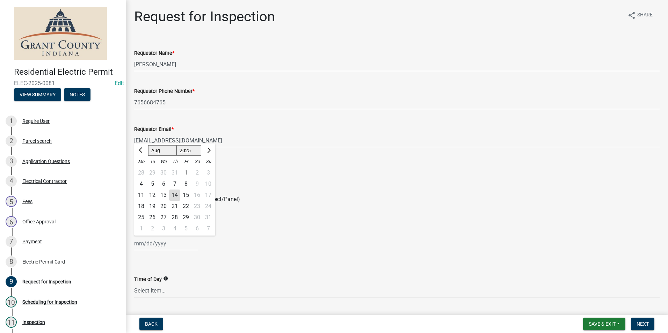
click at [176, 195] on div "14" at bounding box center [174, 195] width 11 height 11
type input "[DATE]"
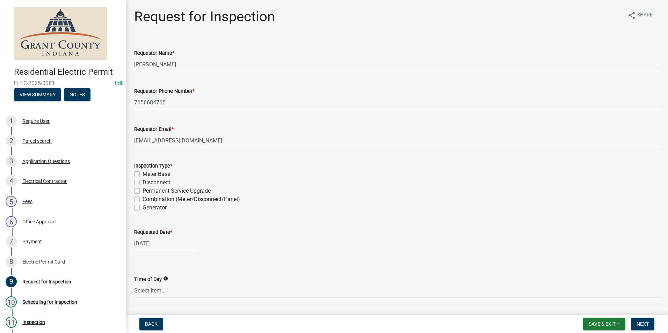
click at [143, 191] on label "Permanent Service Upgrade" at bounding box center [177, 191] width 68 height 8
click at [143, 191] on input "Permanent Service Upgrade" at bounding box center [145, 189] width 5 height 5
checkbox input "true"
checkbox input "false"
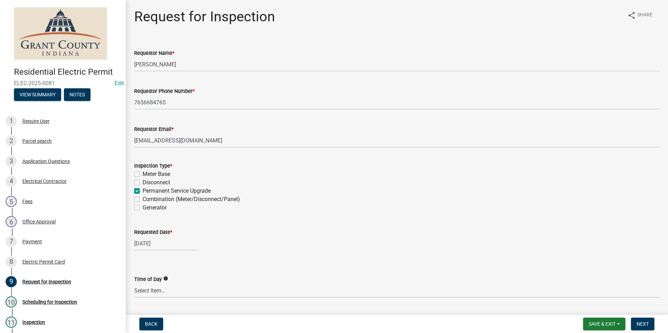
checkbox input "true"
checkbox input "false"
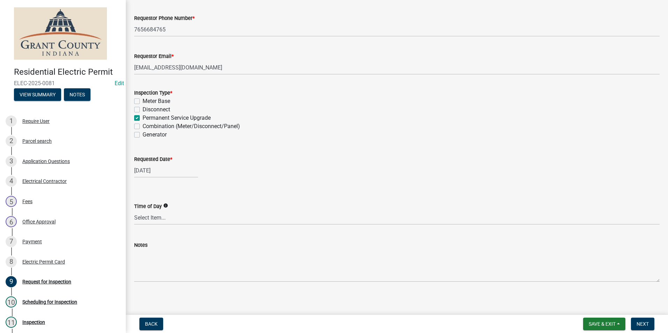
scroll to position [76, 0]
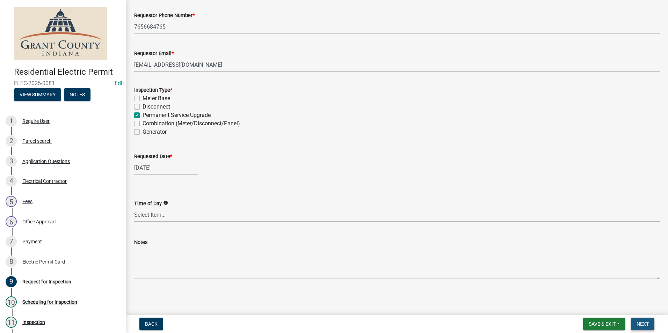
click at [643, 327] on button "Next" at bounding box center [642, 324] width 23 height 13
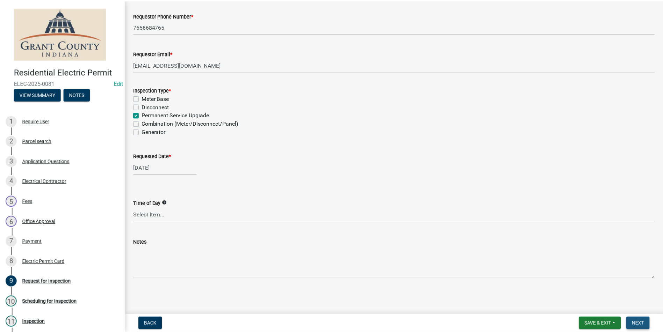
scroll to position [0, 0]
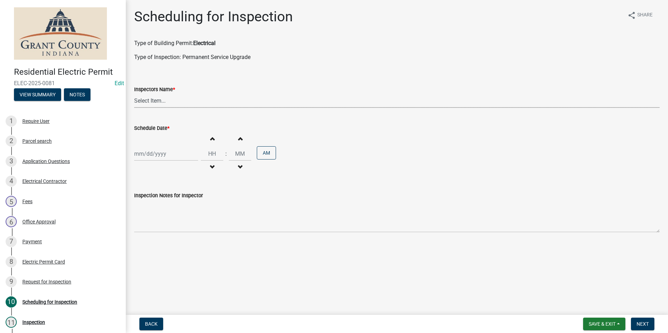
click at [150, 101] on select "Select Item... rberryhill ([PERSON_NAME]) [PERSON_NAME] ([PERSON_NAME]) BBenefi…" at bounding box center [396, 101] width 525 height 14
select select "d7f9a44a-d2ea-4d3c-83b3-1aa71c950bd5"
click at [134, 94] on select "Select Item... rberryhill ([PERSON_NAME]) [PERSON_NAME] ([PERSON_NAME]) BBenefi…" at bounding box center [396, 101] width 525 height 14
click at [151, 154] on div at bounding box center [166, 154] width 64 height 14
select select "8"
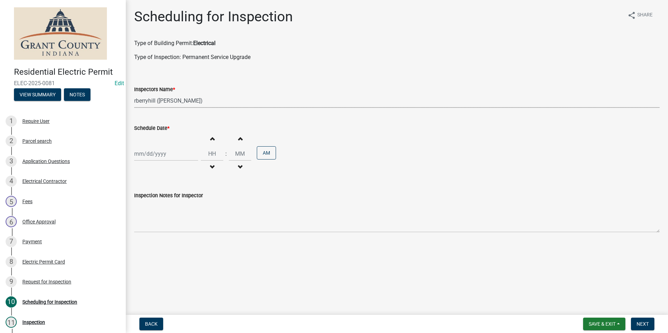
select select "2025"
click at [140, 224] on div "18" at bounding box center [141, 224] width 11 height 11
type input "[DATE]"
click at [644, 325] on span "Next" at bounding box center [643, 324] width 12 height 6
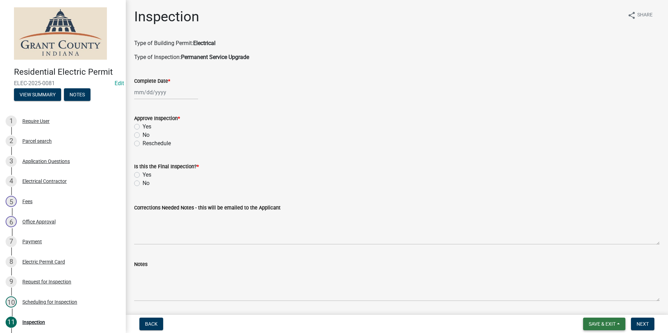
click at [605, 325] on span "Save & Exit" at bounding box center [602, 324] width 27 height 6
click at [600, 310] on button "Save & Exit" at bounding box center [598, 306] width 56 height 17
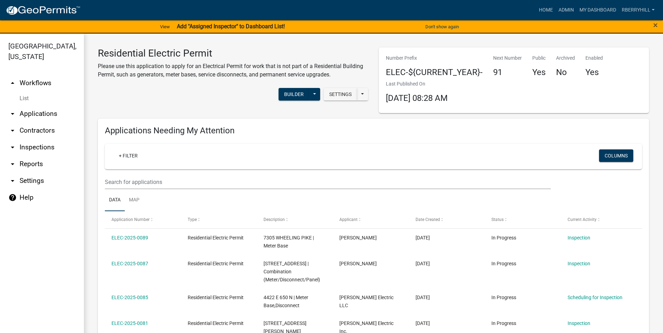
click at [31, 139] on link "arrow_drop_down Inspections" at bounding box center [42, 147] width 84 height 17
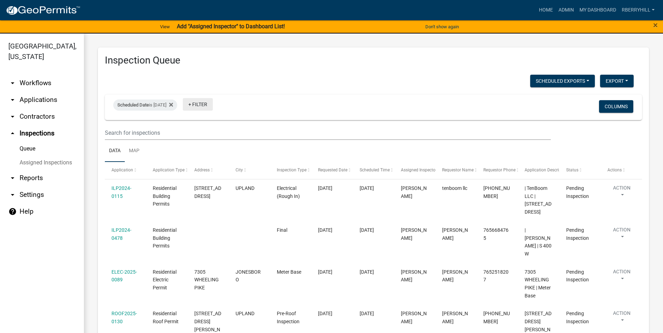
click at [213, 104] on link "+ Filter" at bounding box center [198, 104] width 30 height 13
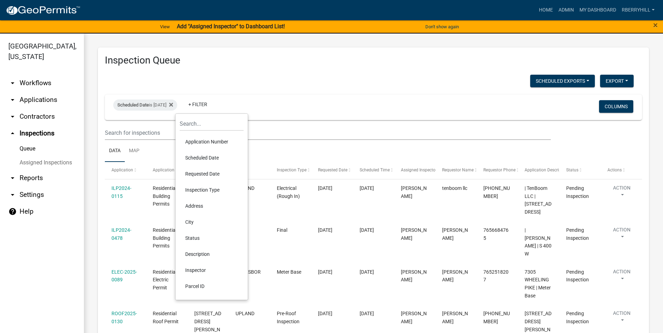
click at [205, 157] on li "Scheduled Date" at bounding box center [212, 158] width 64 height 16
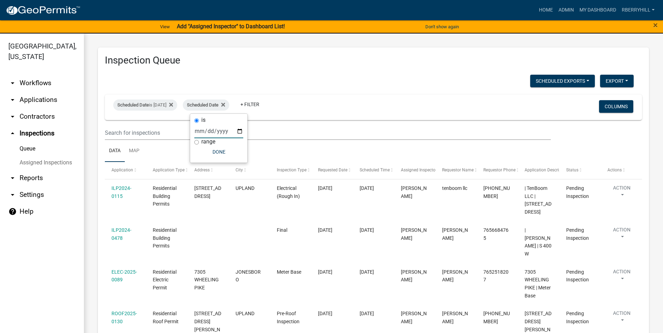
click at [240, 131] on input "date" at bounding box center [218, 131] width 49 height 14
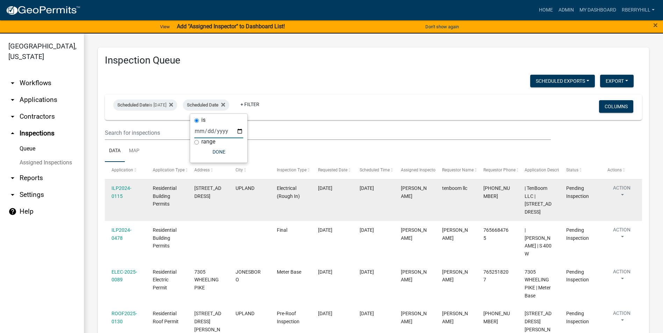
type input "[DATE]"
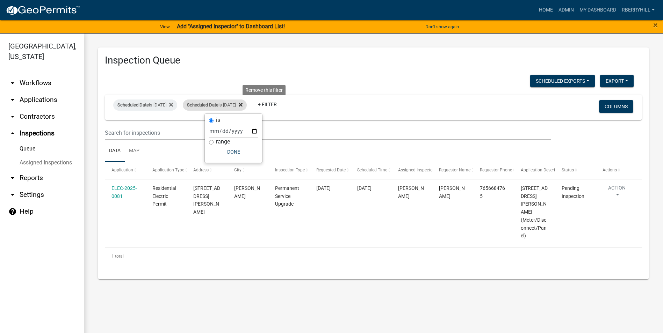
click at [242, 103] on icon at bounding box center [241, 105] width 4 height 4
